Goal: Task Accomplishment & Management: Manage account settings

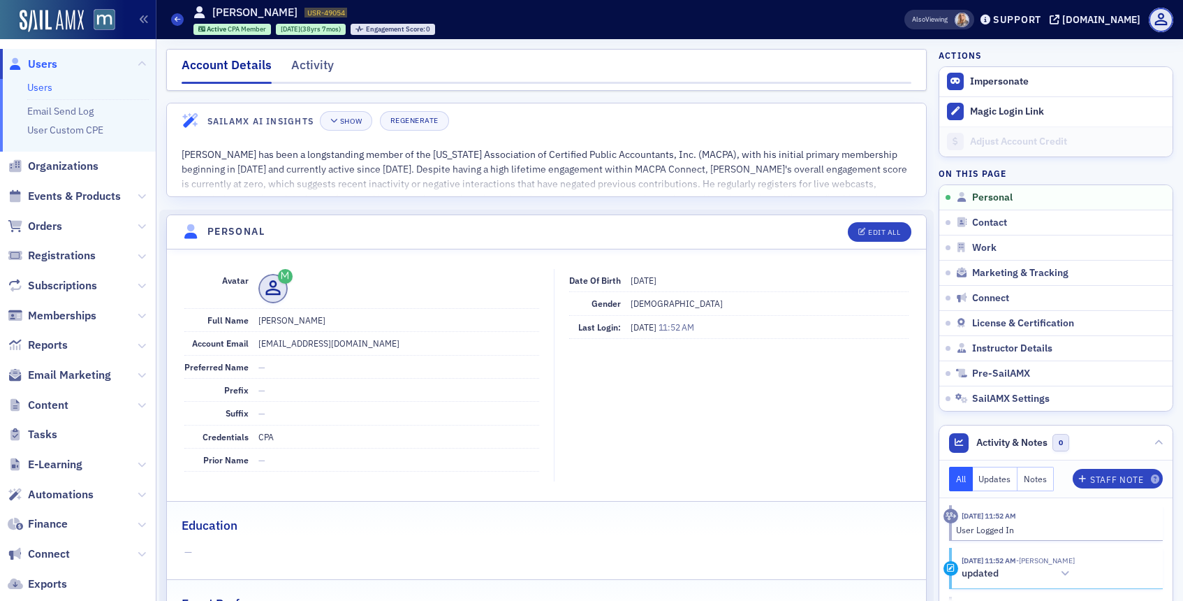
click at [38, 59] on span "Users" at bounding box center [42, 64] width 29 height 15
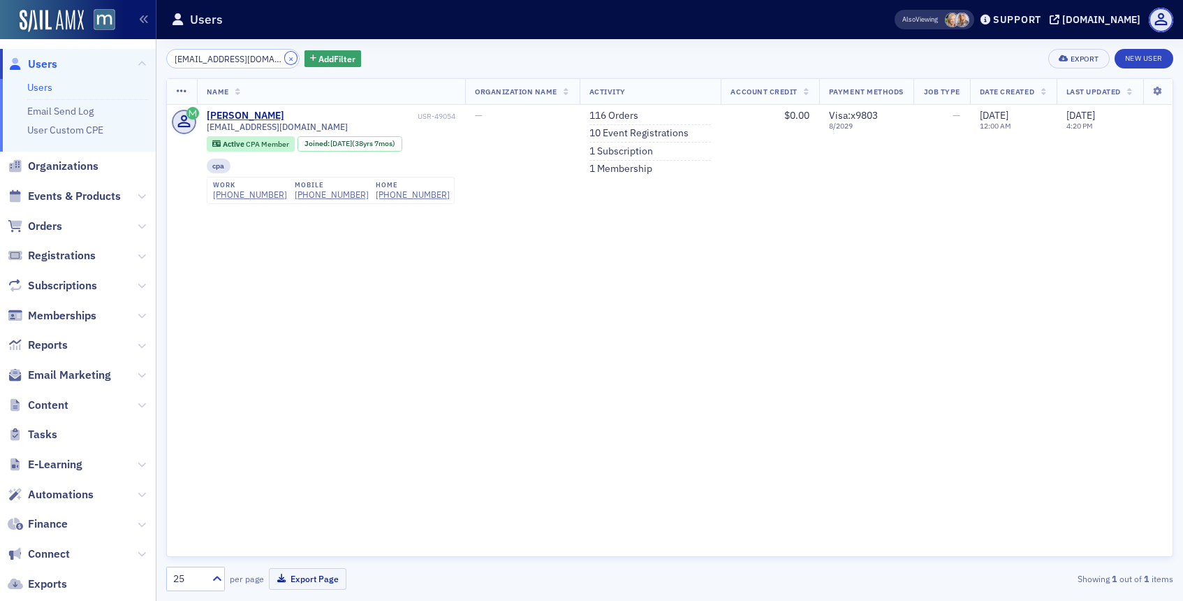
click at [285, 58] on button "×" at bounding box center [291, 58] width 13 height 13
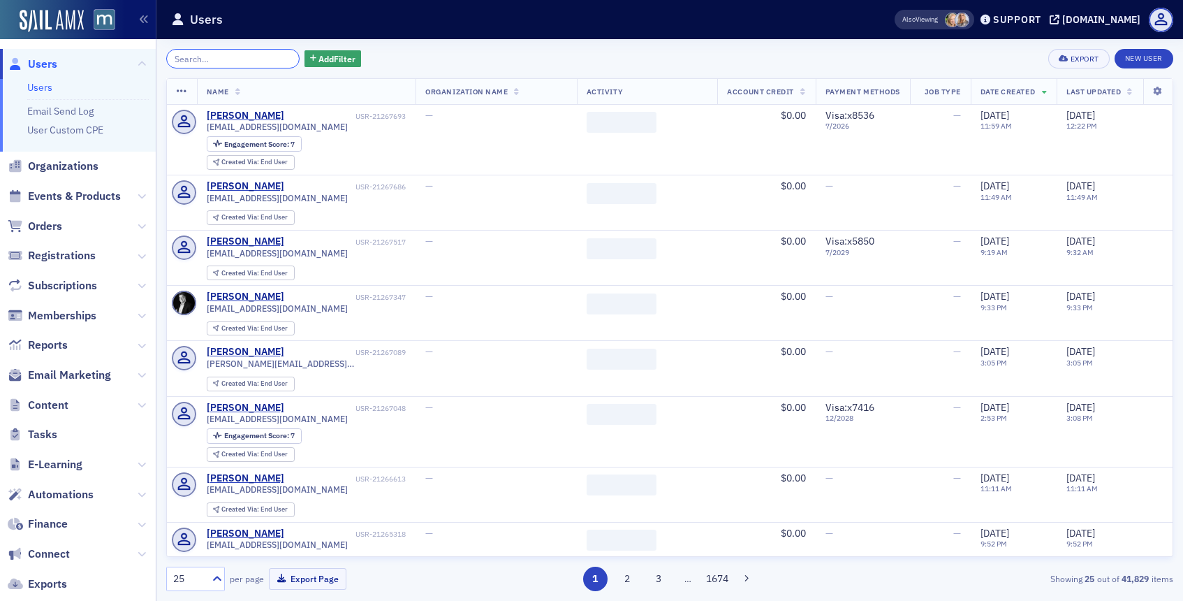
click at [240, 57] on input "search" at bounding box center [232, 59] width 133 height 20
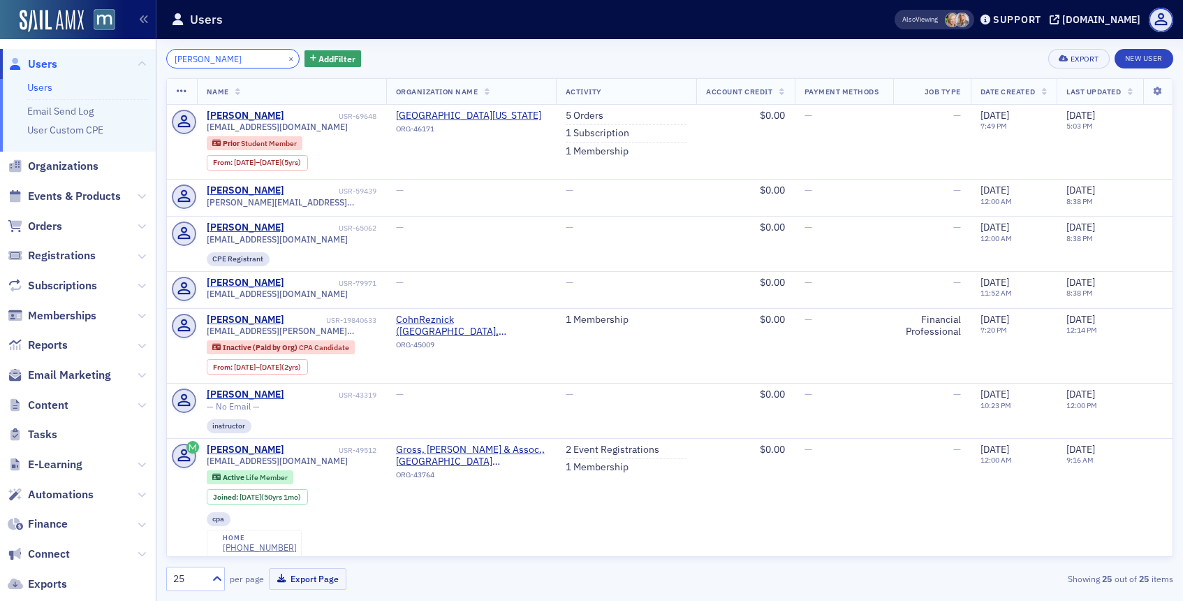
click at [189, 57] on input "[PERSON_NAME]" at bounding box center [232, 59] width 133 height 20
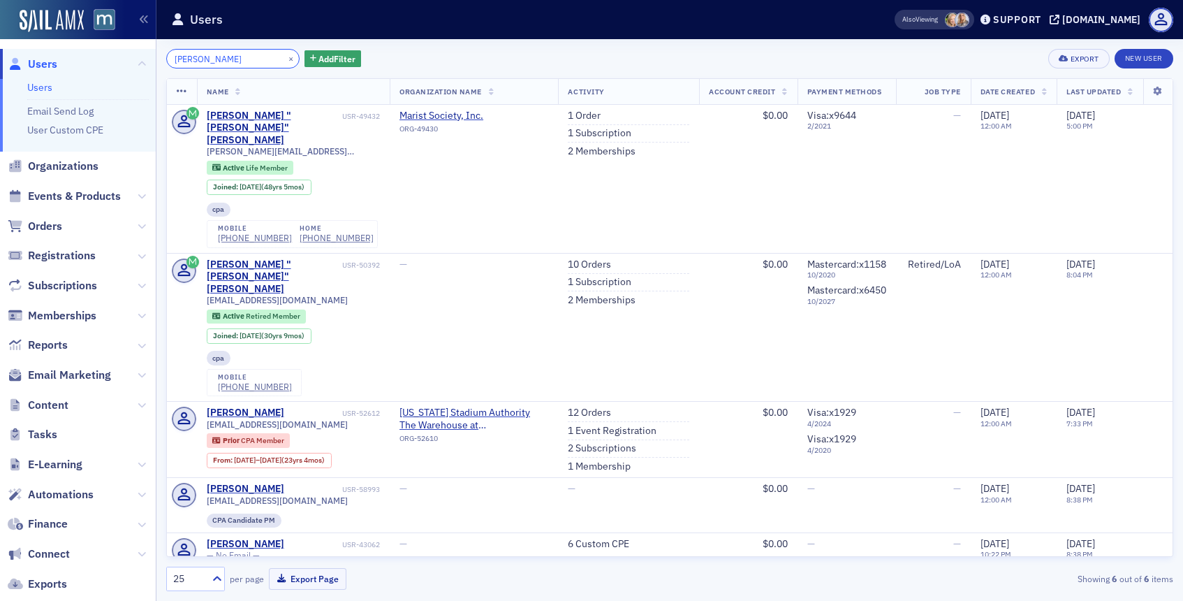
click at [193, 62] on input "[PERSON_NAME]" at bounding box center [232, 59] width 133 height 20
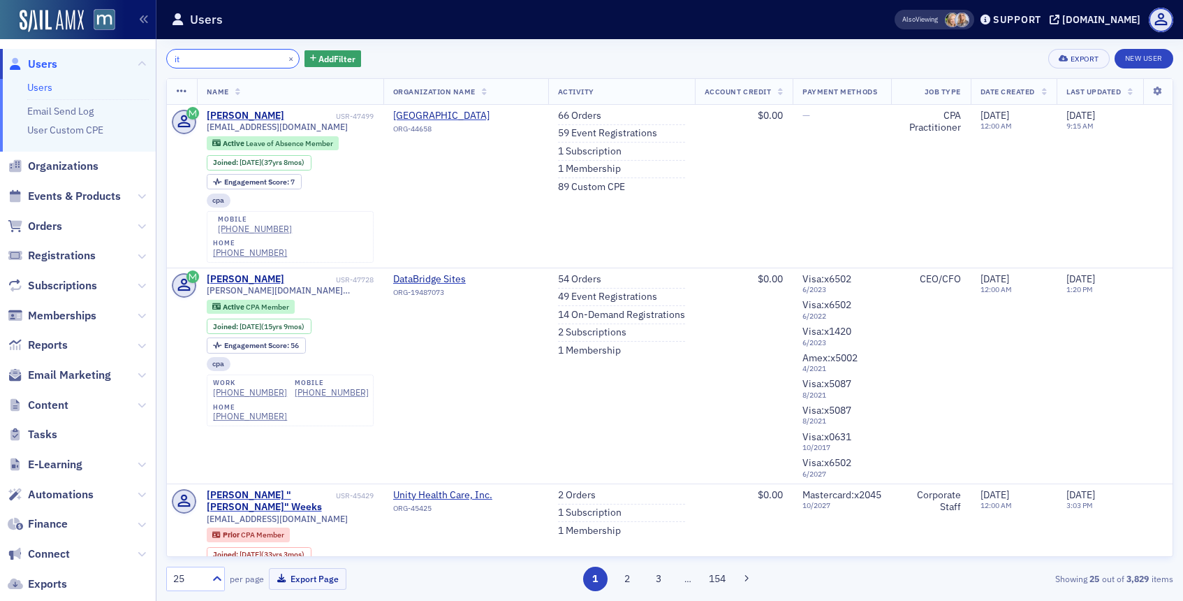
type input "i"
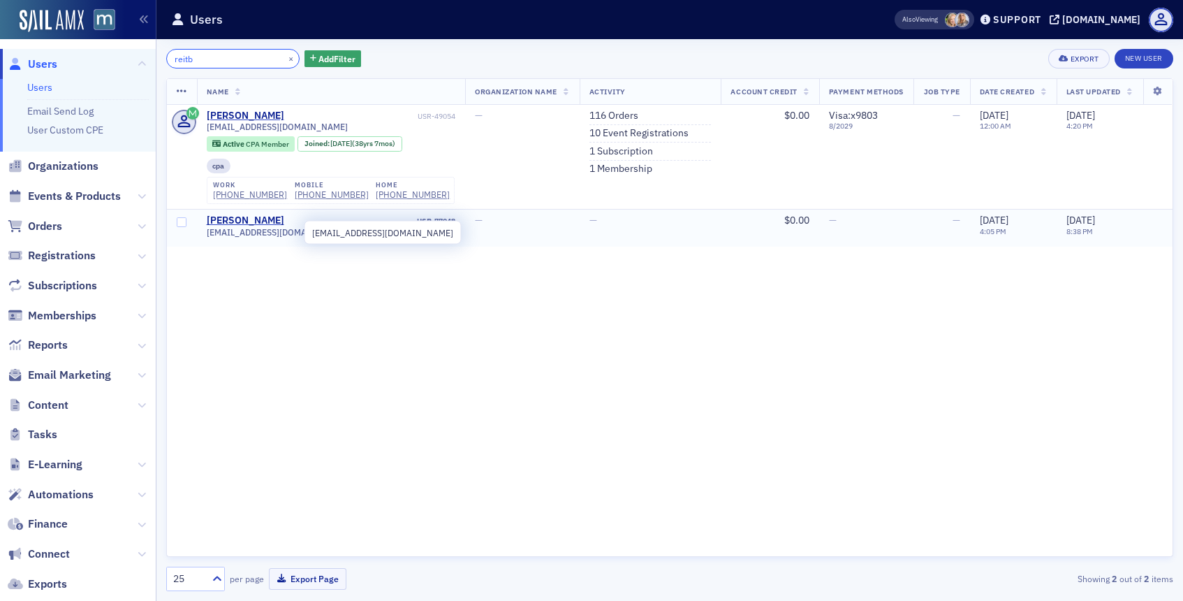
type input "reitb"
click at [247, 236] on span "[EMAIL_ADDRESS][DOMAIN_NAME]" at bounding box center [277, 232] width 141 height 10
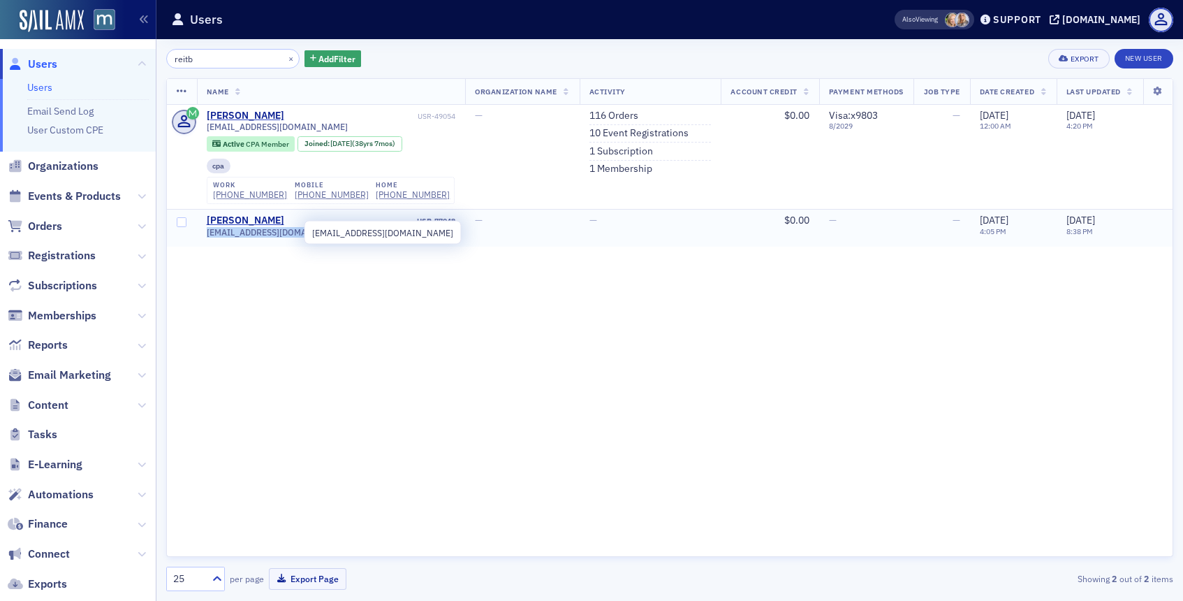
click at [247, 236] on span "[EMAIL_ADDRESS][DOMAIN_NAME]" at bounding box center [277, 232] width 141 height 10
click at [238, 221] on div "[PERSON_NAME]" at bounding box center [246, 220] width 78 height 13
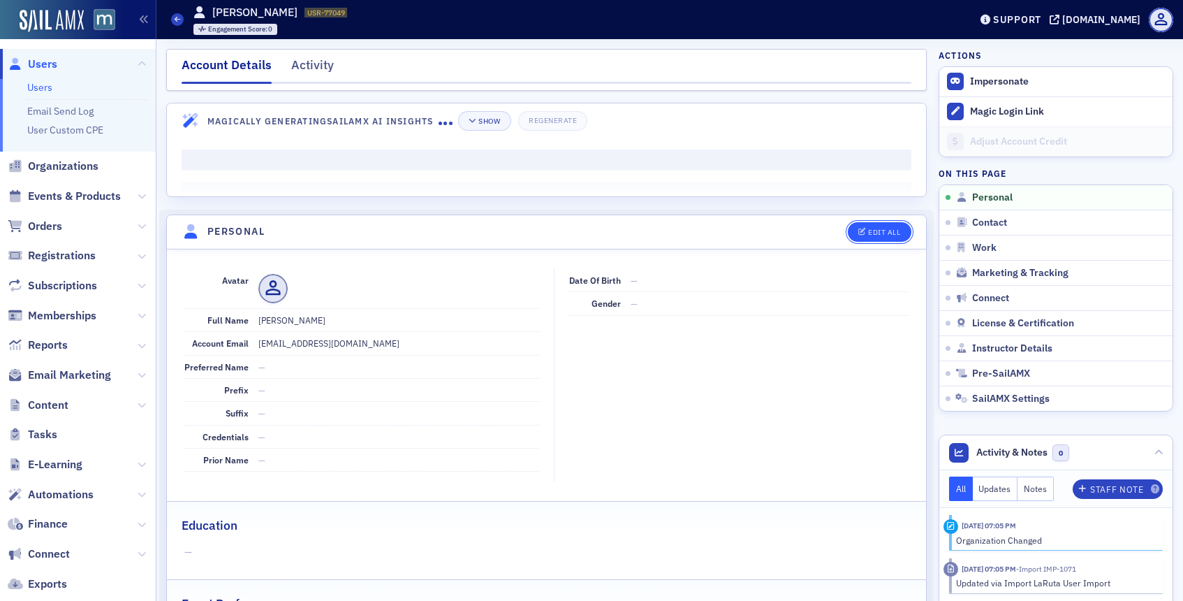
click at [879, 228] on div "Edit All" at bounding box center [884, 232] width 32 height 8
select select "US"
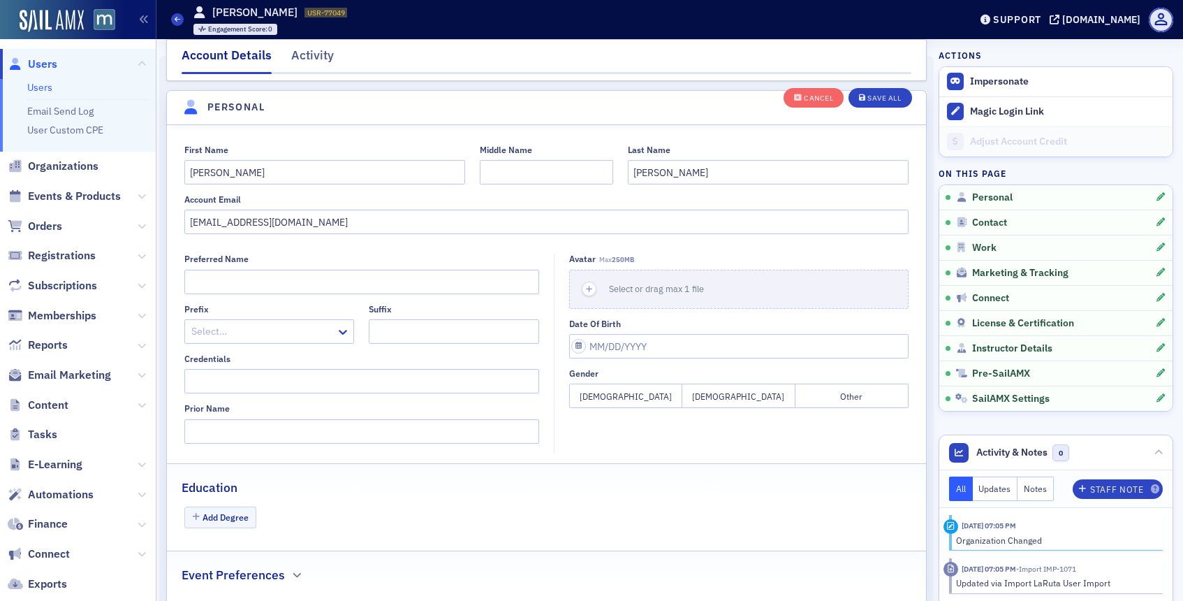
scroll to position [163, 0]
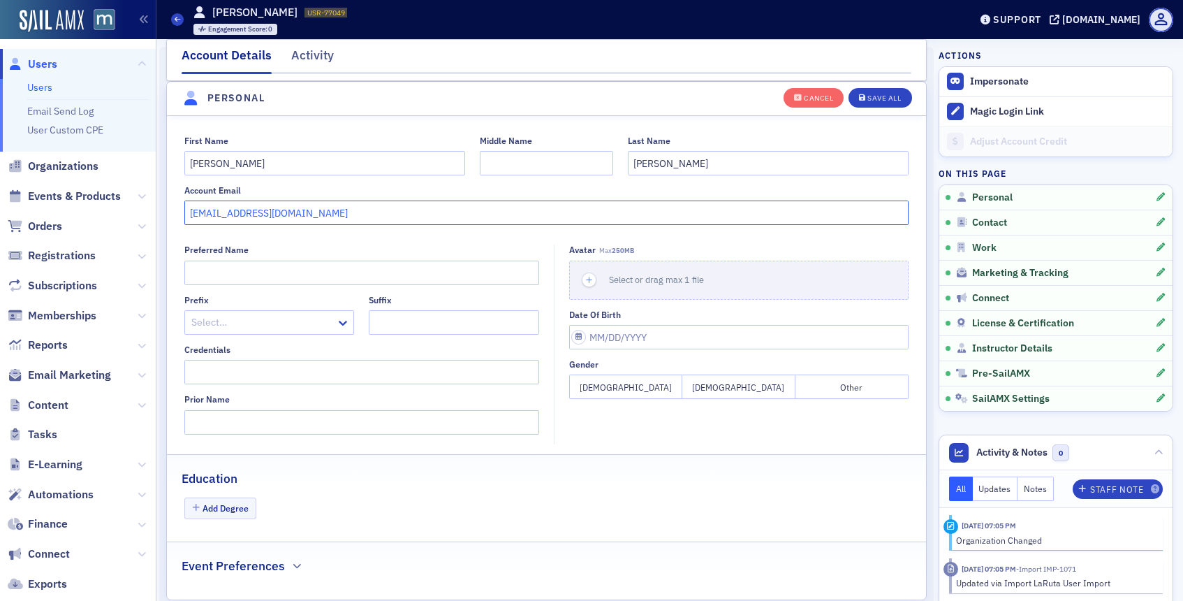
click at [320, 219] on input "[EMAIL_ADDRESS][DOMAIN_NAME]" at bounding box center [546, 212] width 725 height 24
click at [876, 94] on div "Save All" at bounding box center [884, 98] width 34 height 8
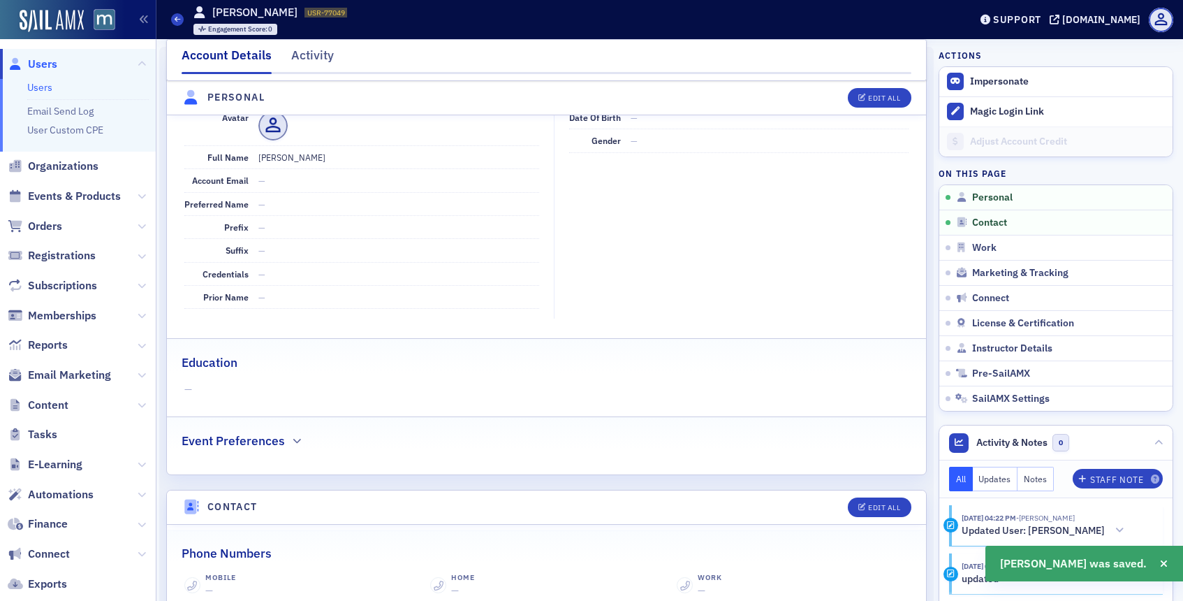
click at [50, 62] on span "Users" at bounding box center [42, 64] width 29 height 15
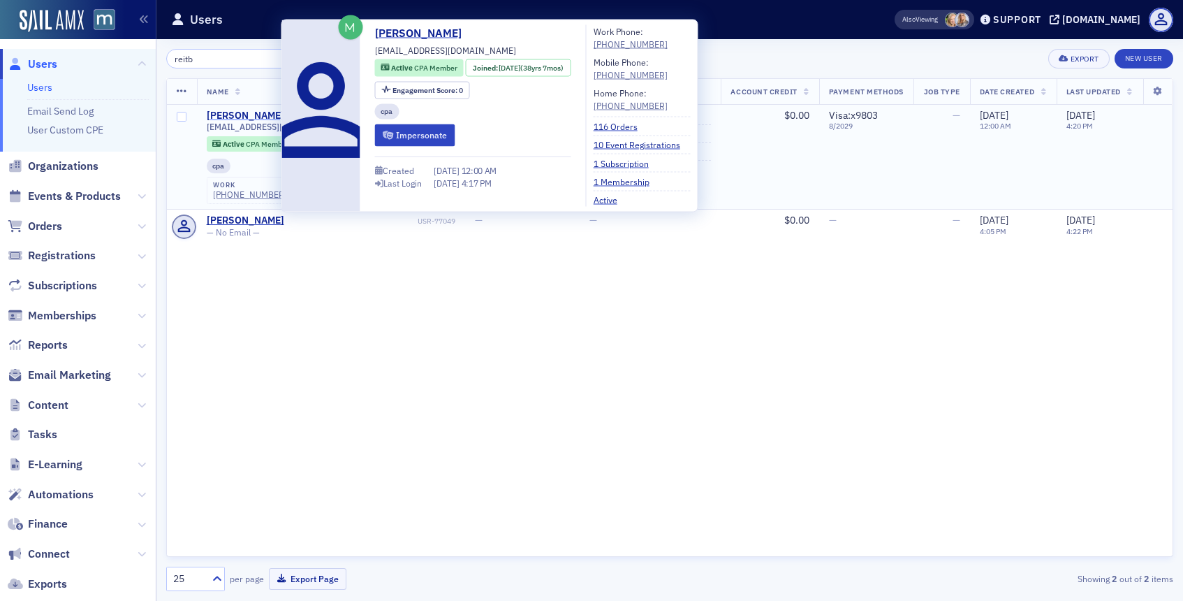
click at [258, 112] on div "[PERSON_NAME]" at bounding box center [246, 116] width 78 height 13
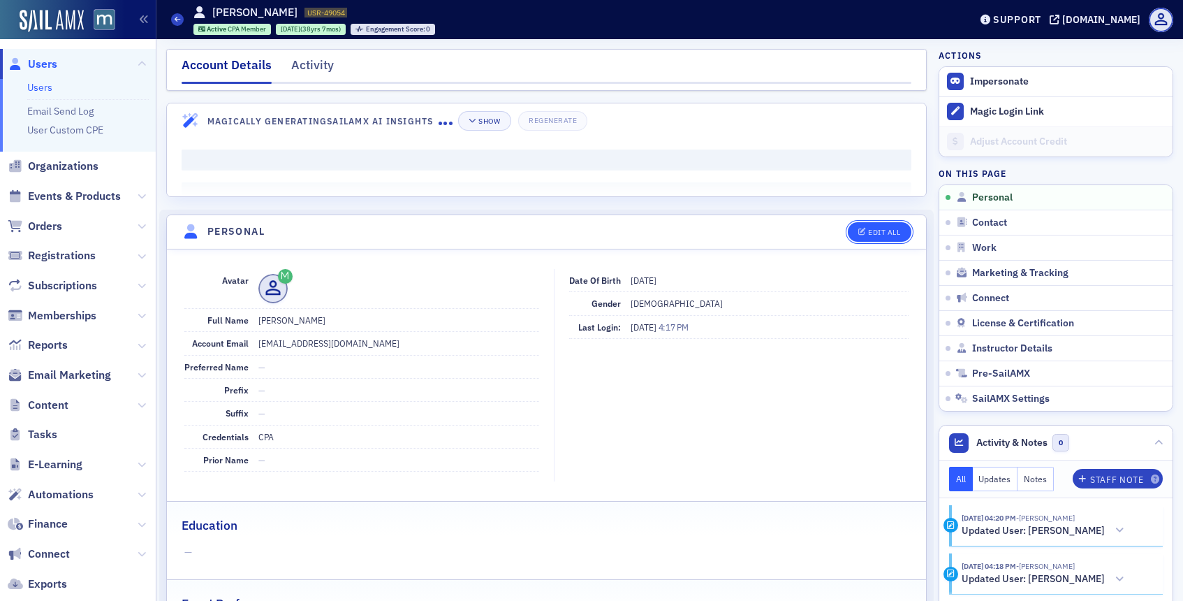
click at [870, 232] on div "Edit All" at bounding box center [884, 232] width 32 height 8
select select "US"
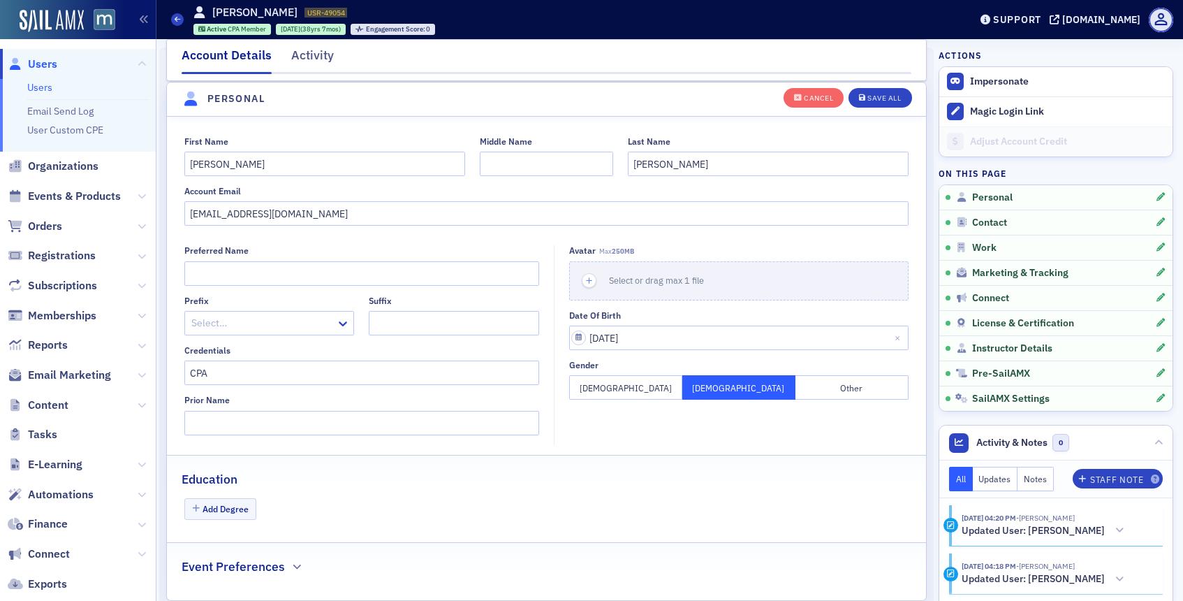
scroll to position [163, 0]
click at [270, 203] on input "[EMAIL_ADDRESS][DOMAIN_NAME]" at bounding box center [546, 212] width 725 height 24
paste input "[DOMAIN_NAME]"
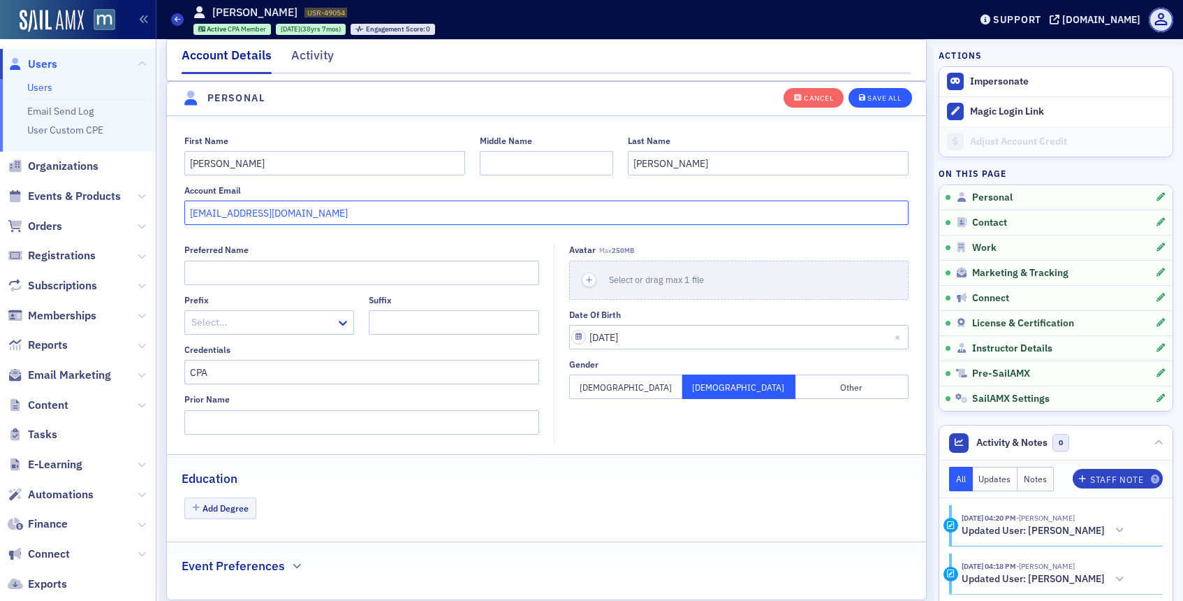
type input "[EMAIL_ADDRESS][DOMAIN_NAME]"
click at [882, 95] on div "Save All" at bounding box center [884, 98] width 34 height 8
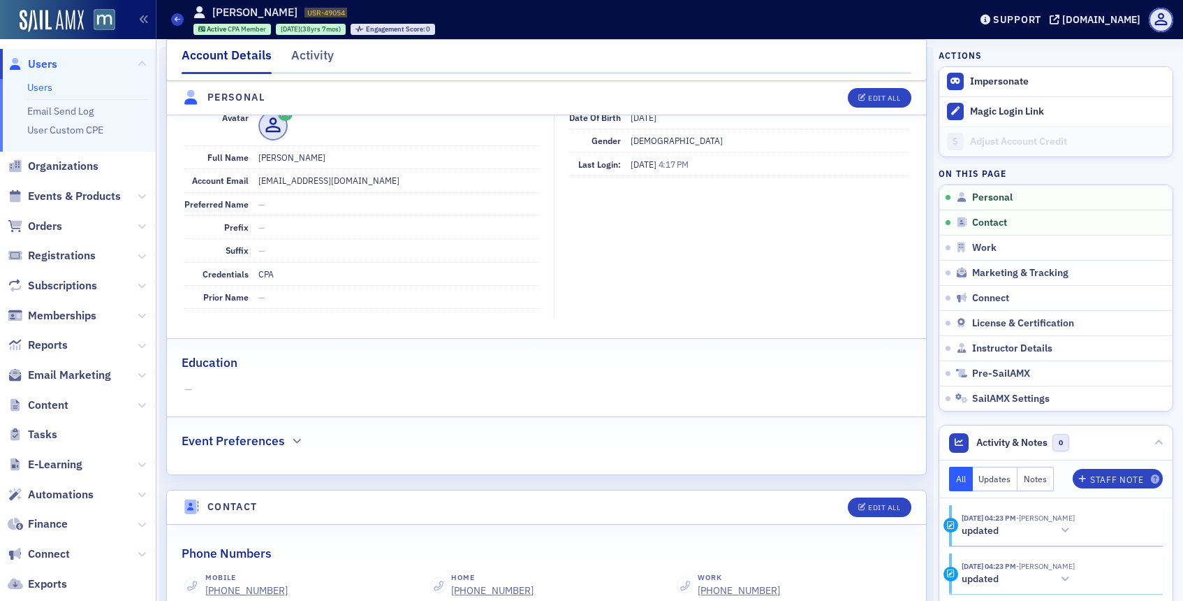
click at [51, 73] on span "Users" at bounding box center [78, 64] width 156 height 30
click at [51, 57] on span "Users" at bounding box center [42, 64] width 29 height 15
